Goal: Information Seeking & Learning: Learn about a topic

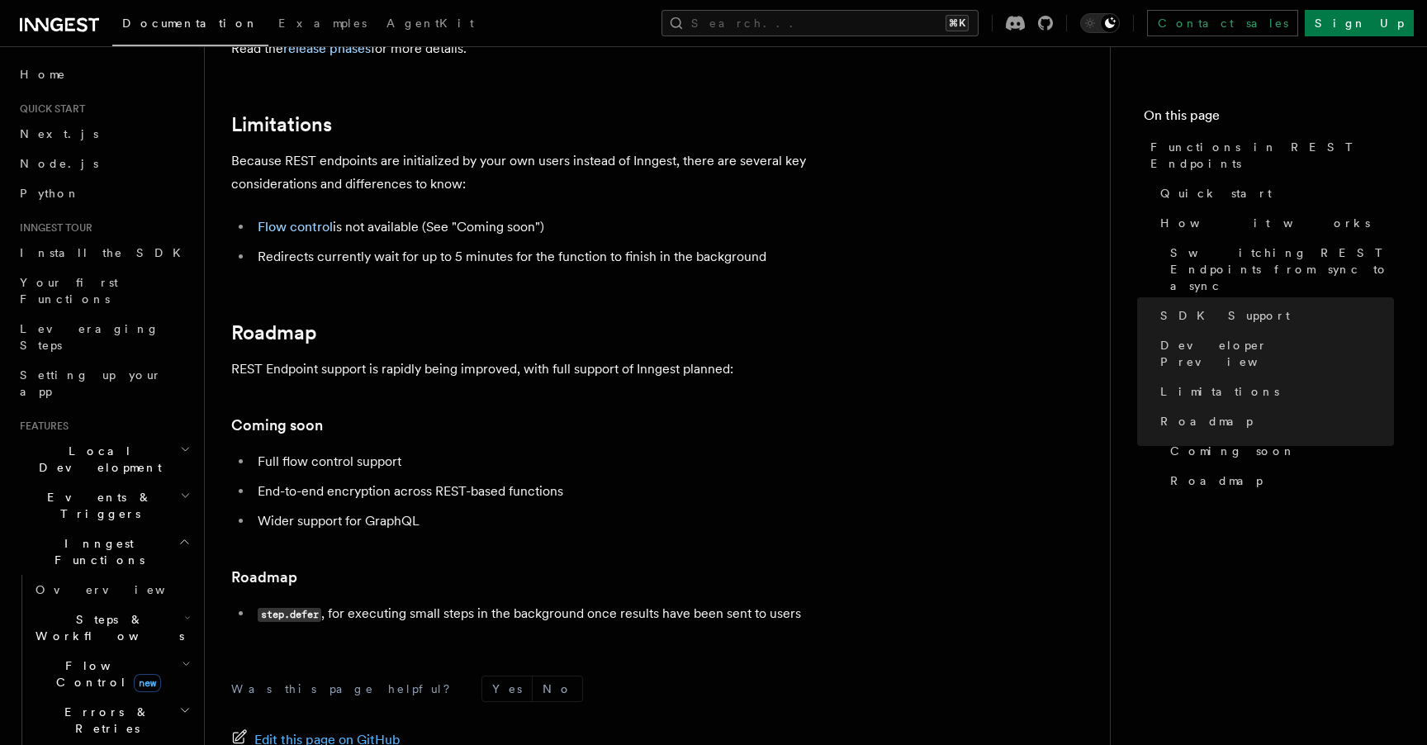
scroll to position [2854, 0]
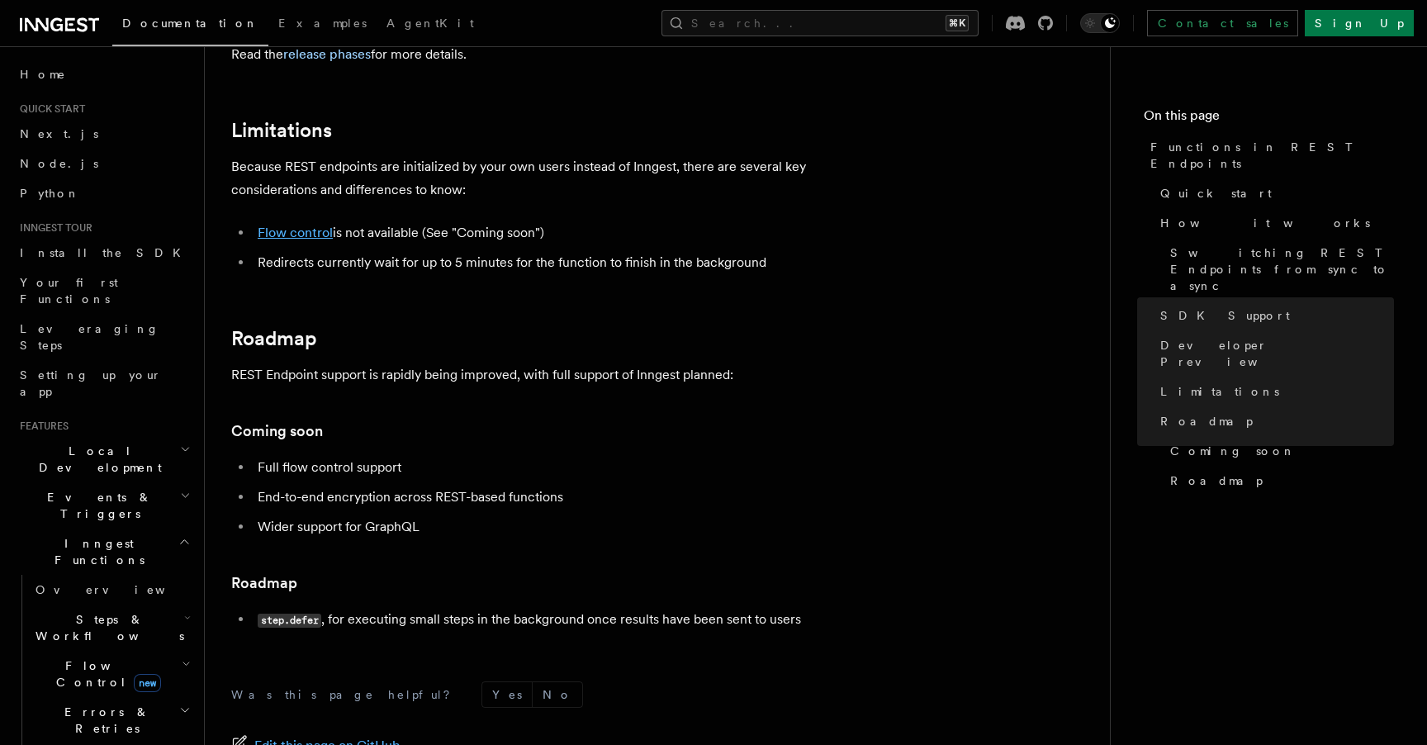
click at [316, 240] on link "Flow control" at bounding box center [295, 233] width 75 height 16
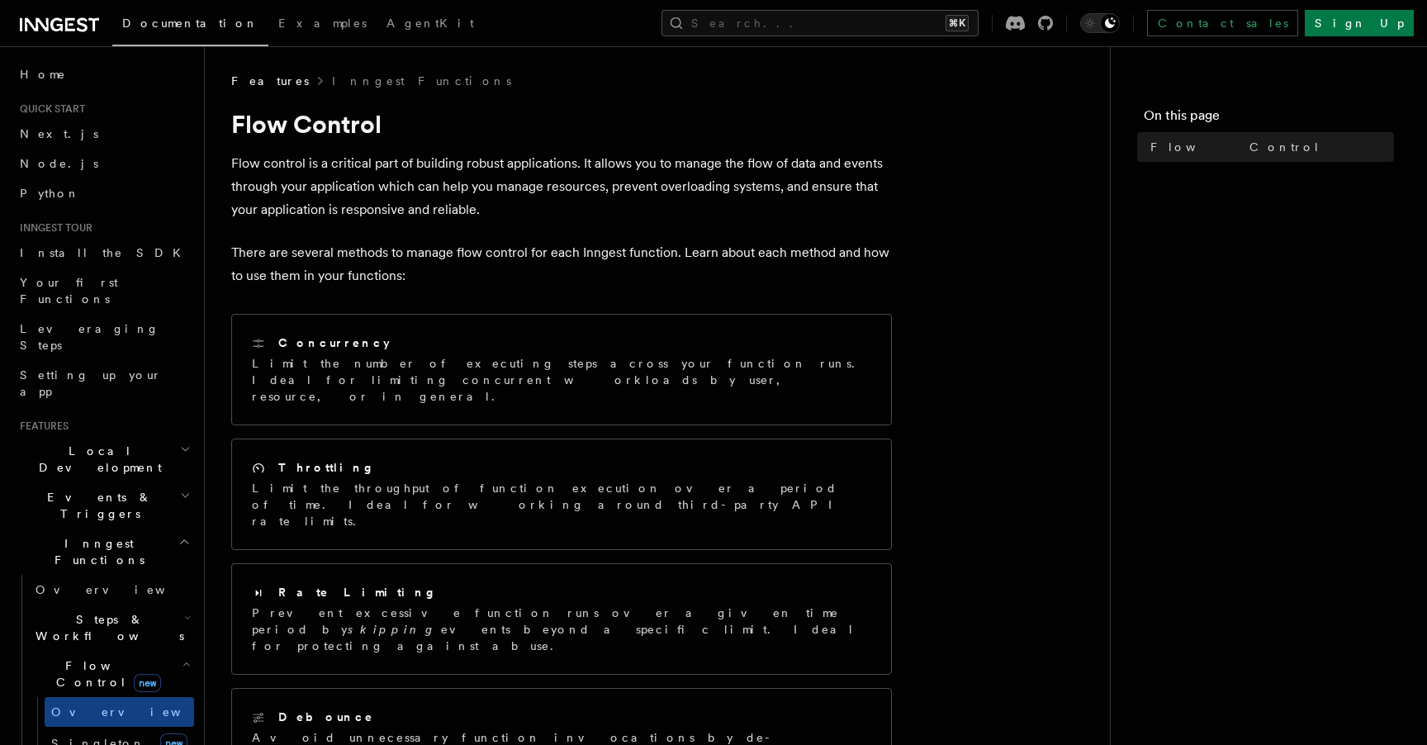
scroll to position [36, 0]
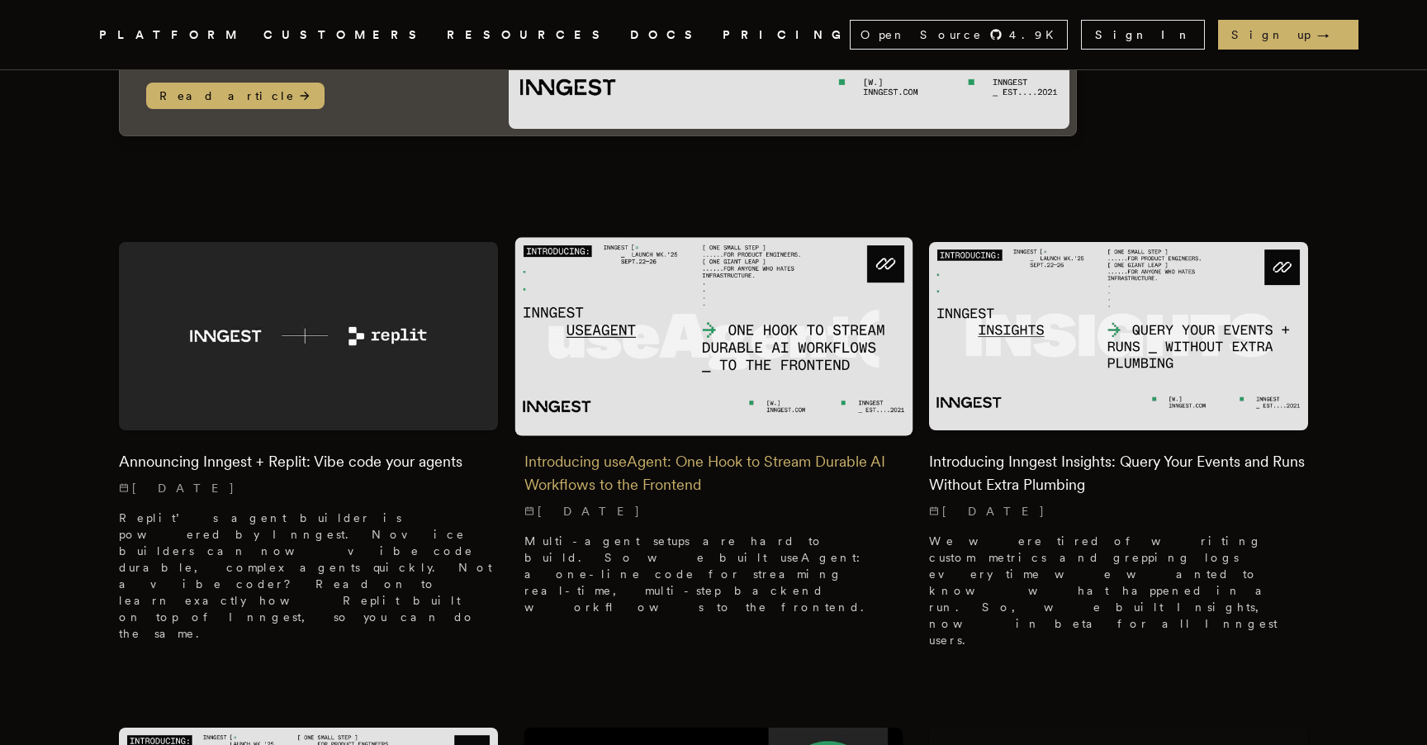
scroll to position [376, 0]
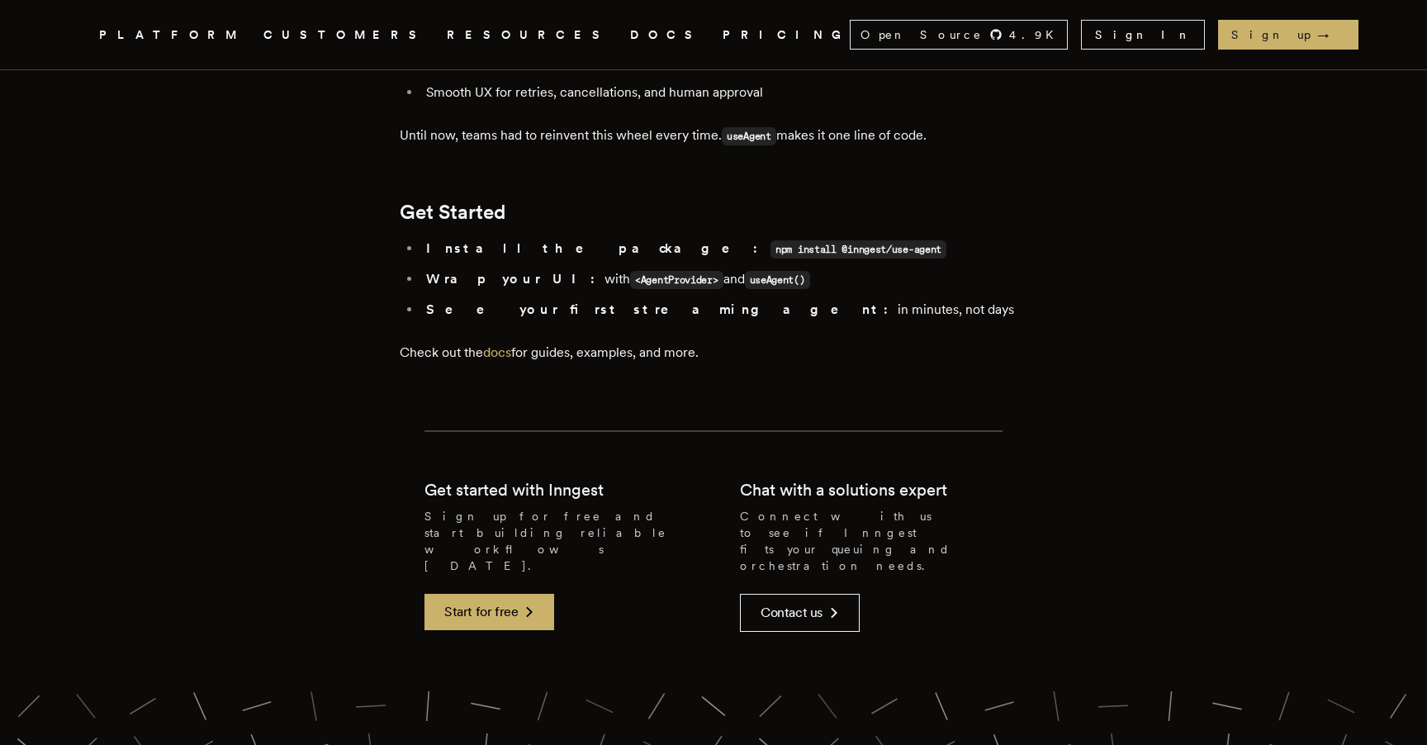
scroll to position [3146, 0]
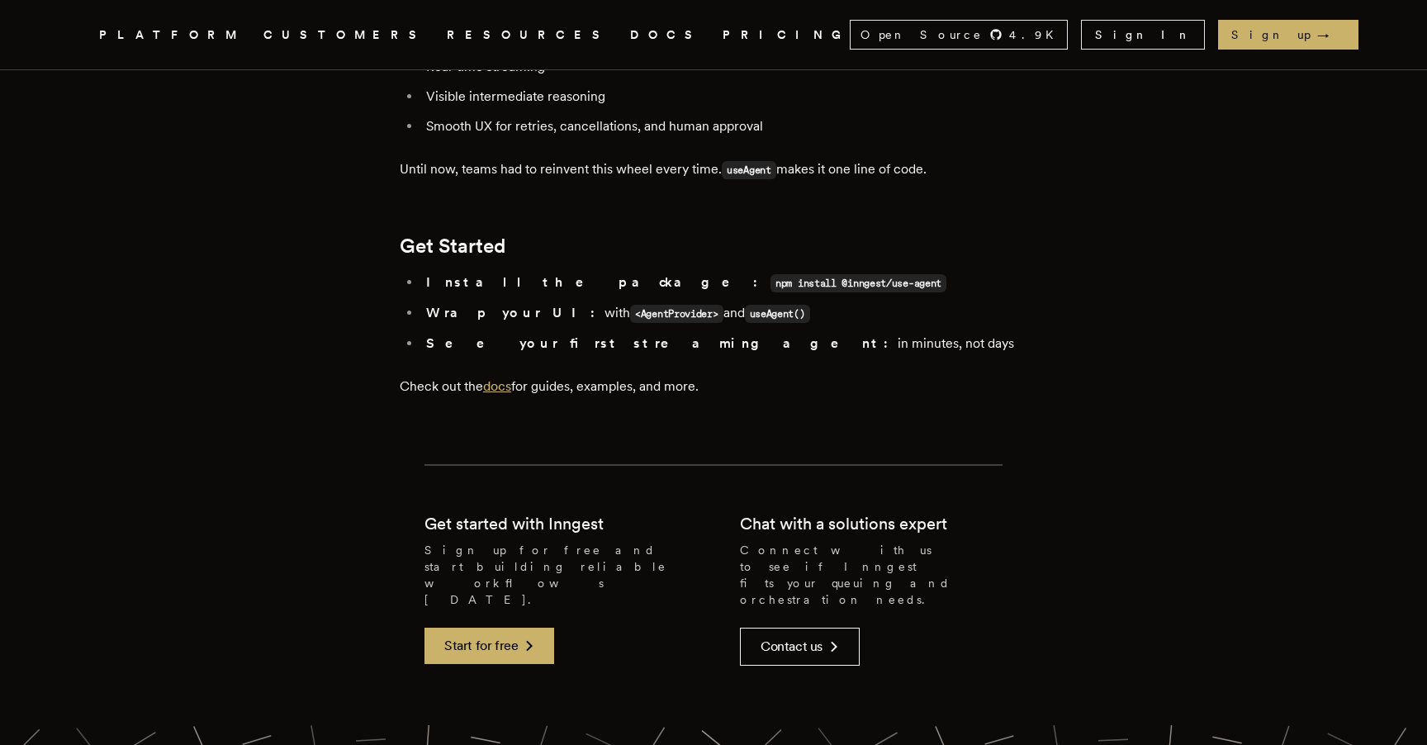
click at [511, 378] on link "docs" at bounding box center [497, 386] width 28 height 16
